Goal: Information Seeking & Learning: Learn about a topic

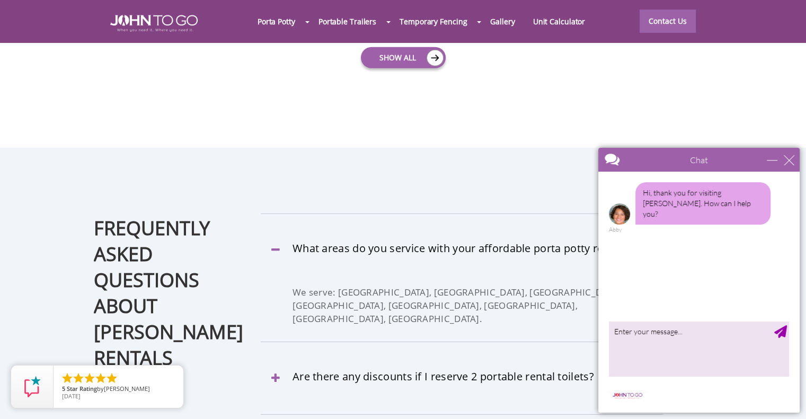
scroll to position [2941, 0]
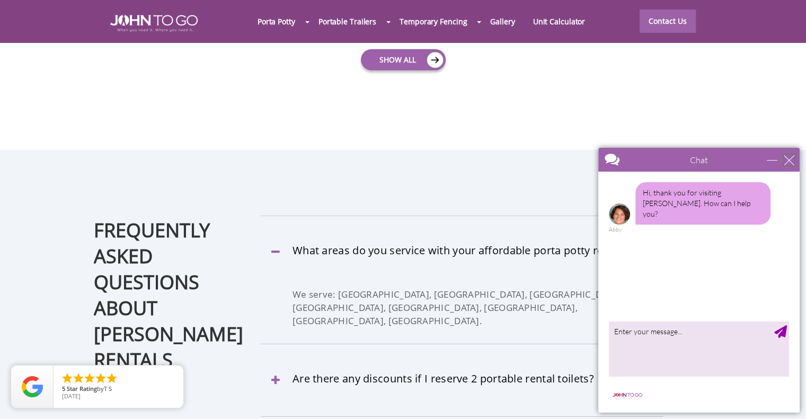
click at [792, 155] on div "close" at bounding box center [788, 160] width 11 height 11
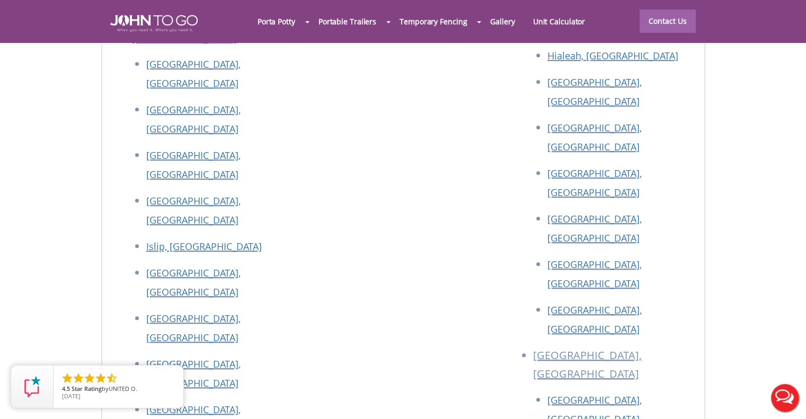
scroll to position [4636, 0]
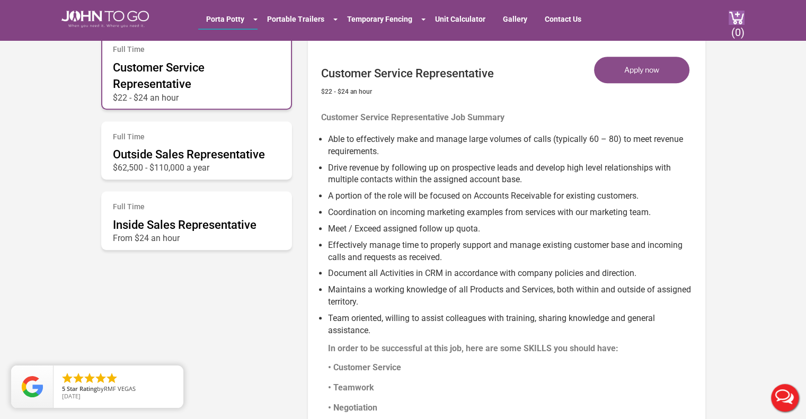
scroll to position [598, 0]
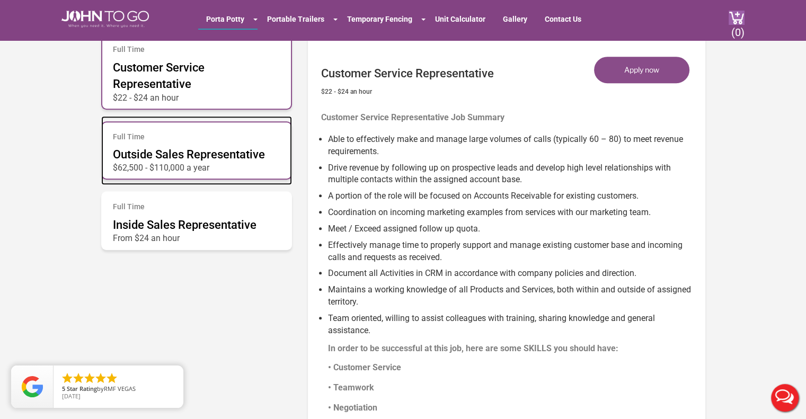
click at [244, 161] on div "Full Time Outside Sales Representative $62,500 - $110,000 a year" at bounding box center [196, 150] width 191 height 59
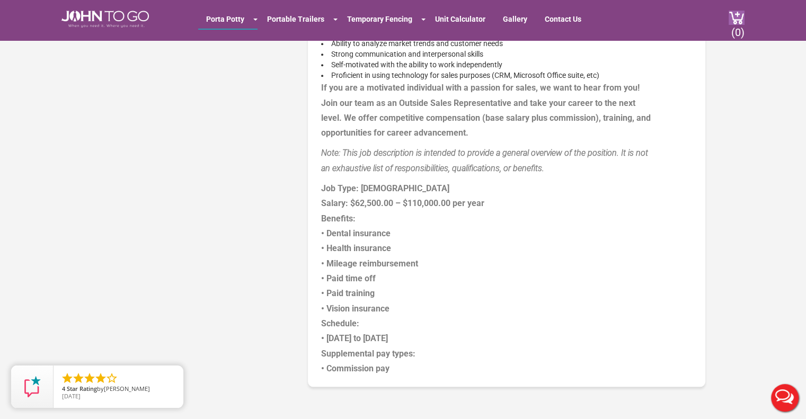
scroll to position [1001, 0]
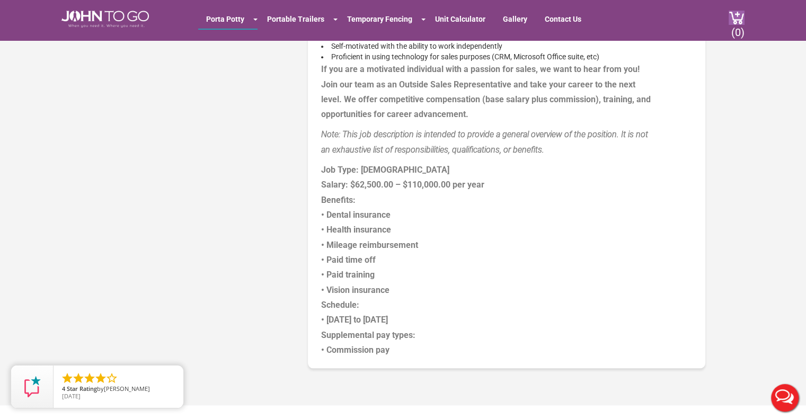
click at [414, 280] on p "Job Type: [DEMOGRAPHIC_DATA] Salary: $62,500.00 – $110,000.00 per year Benefits…" at bounding box center [509, 260] width 376 height 195
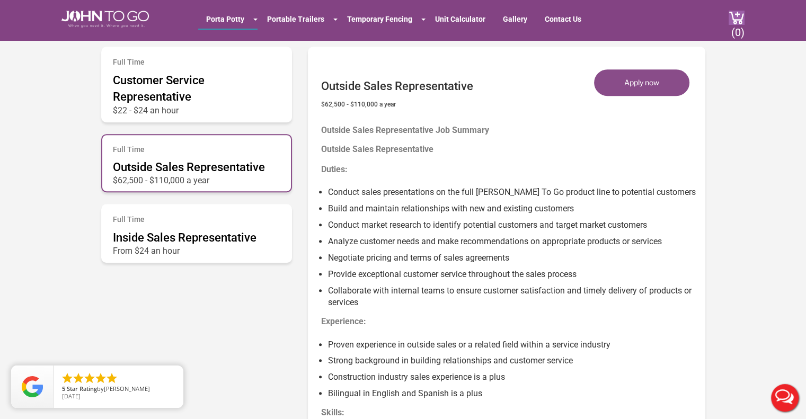
scroll to position [584, 0]
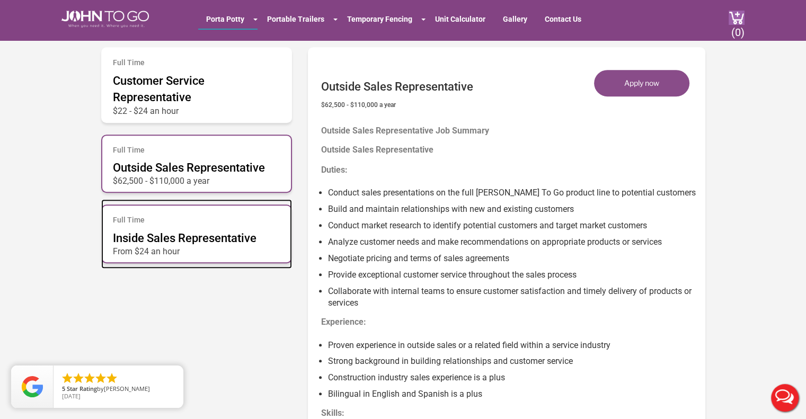
click at [225, 226] on div "Full Time Inside Sales Representative From $24 an hour" at bounding box center [196, 233] width 191 height 59
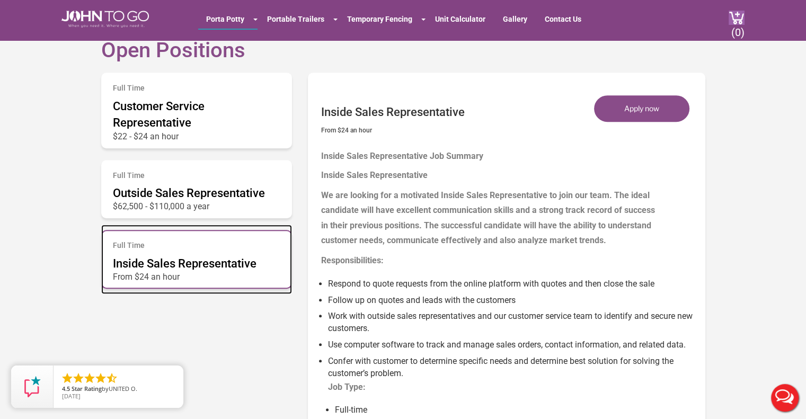
scroll to position [548, 0]
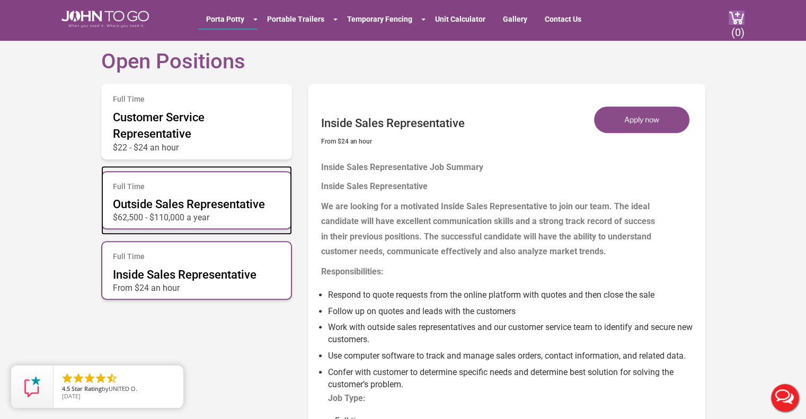
click at [213, 204] on span "Outside Sales Representative" at bounding box center [189, 204] width 152 height 13
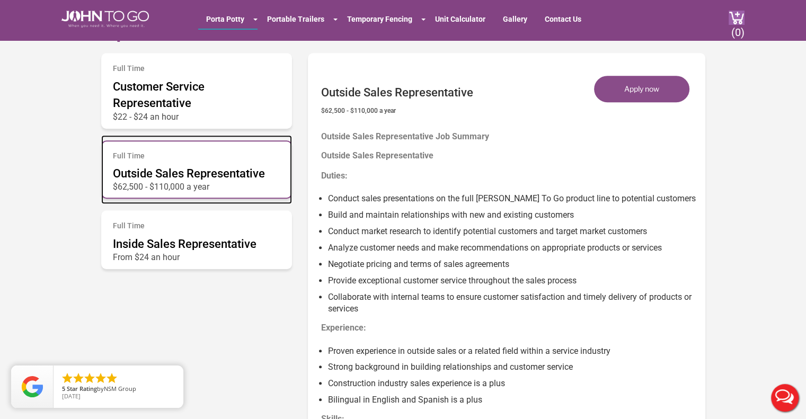
scroll to position [577, 0]
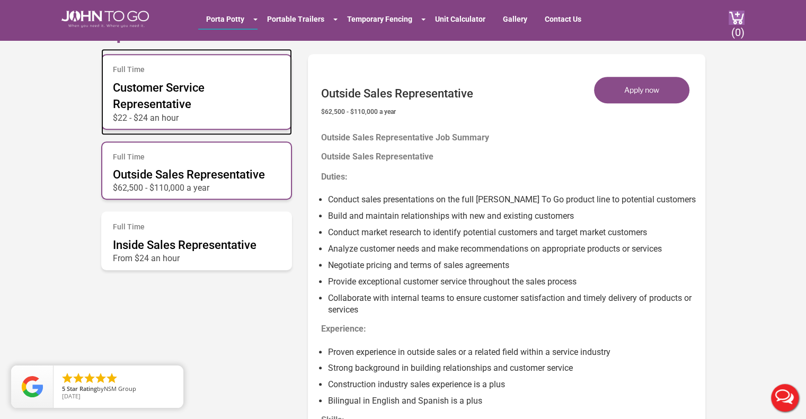
click at [239, 126] on div "Full Time Customer Service Representative $22 - $24 an hour" at bounding box center [196, 91] width 191 height 75
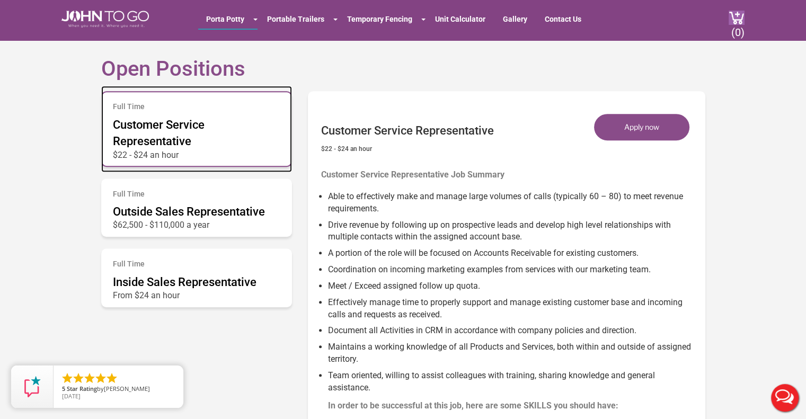
scroll to position [540, 0]
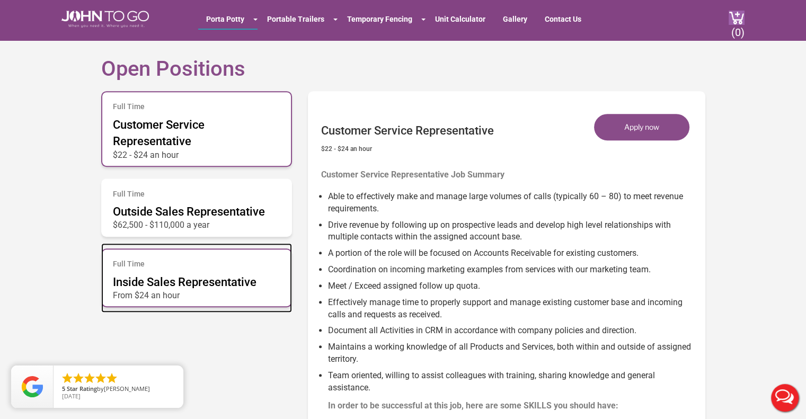
click at [248, 261] on h6 "Full Time" at bounding box center [196, 264] width 167 height 8
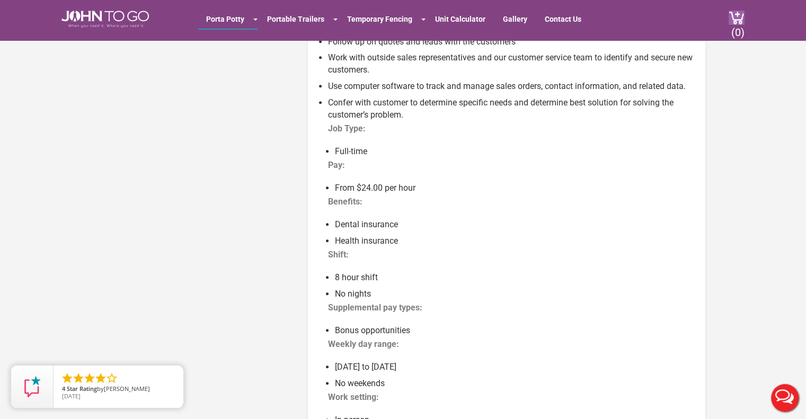
scroll to position [851, 0]
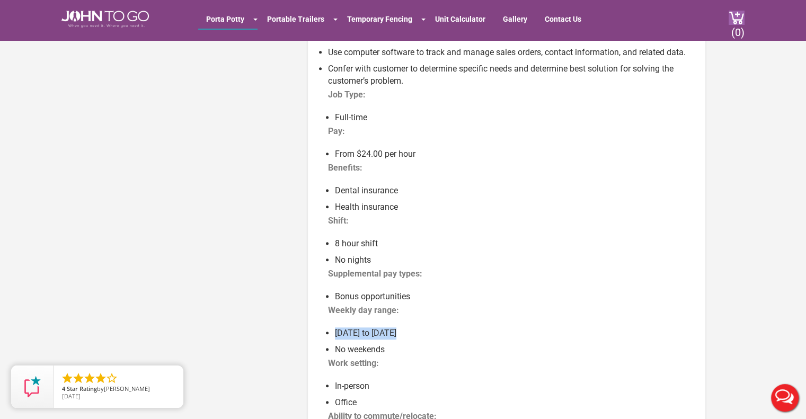
drag, startPoint x: 489, startPoint y: 314, endPoint x: 464, endPoint y: 318, distance: 25.8
click at [464, 318] on ul "Respond to quote requests from the online platform with quotes and then close t…" at bounding box center [509, 256] width 376 height 550
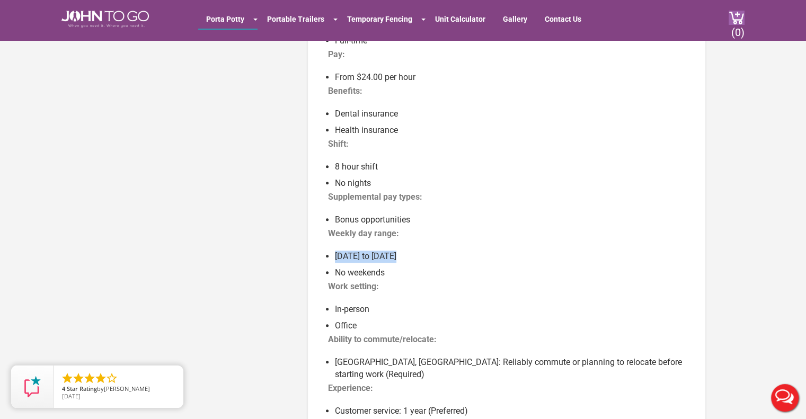
scroll to position [930, 0]
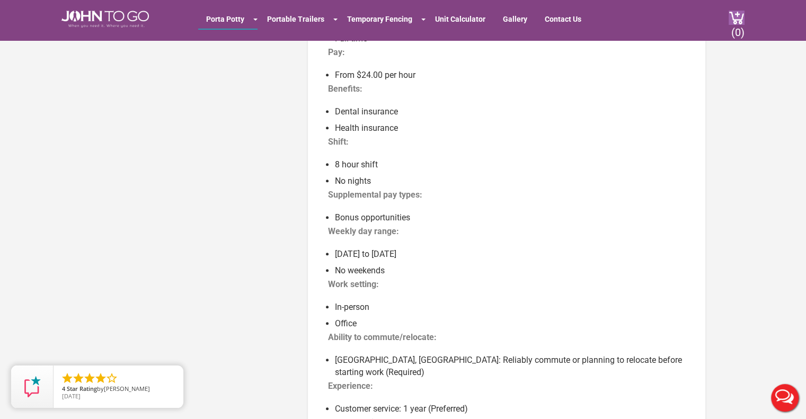
click at [251, 270] on div "Full Time Customer Service Representative $22 - $24 an hour Full Time Outside S…" at bounding box center [403, 87] width 620 height 782
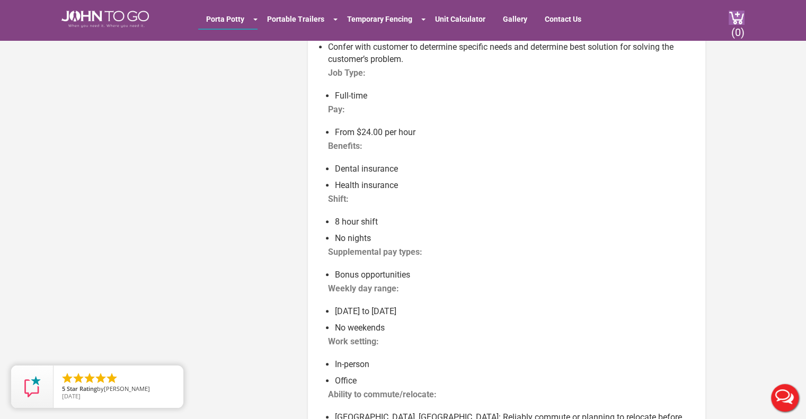
scroll to position [874, 0]
